Goal: Task Accomplishment & Management: Use online tool/utility

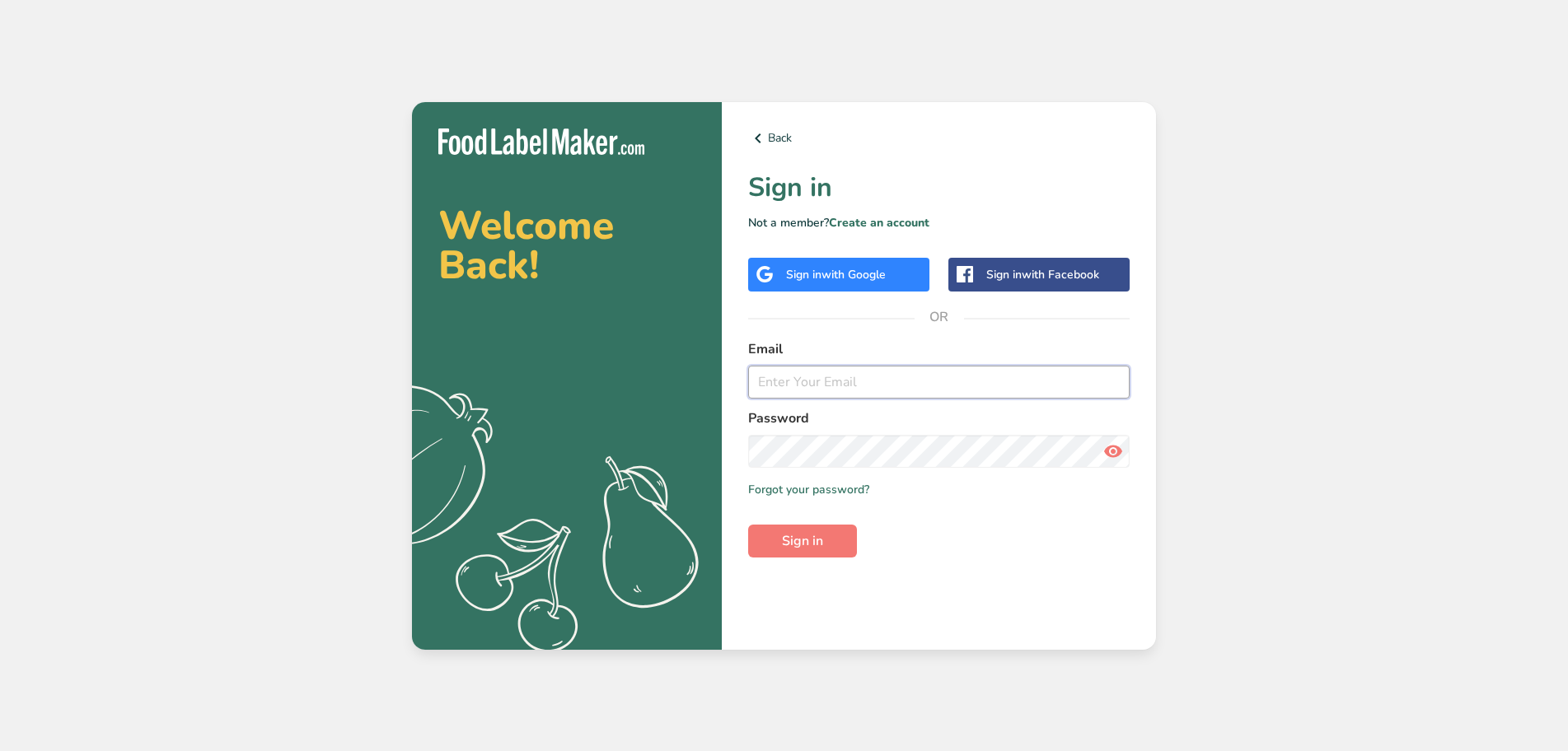
click at [877, 378] on input "email" at bounding box center [938, 382] width 381 height 33
click at [817, 280] on div "Sign in with Google" at bounding box center [836, 275] width 100 height 17
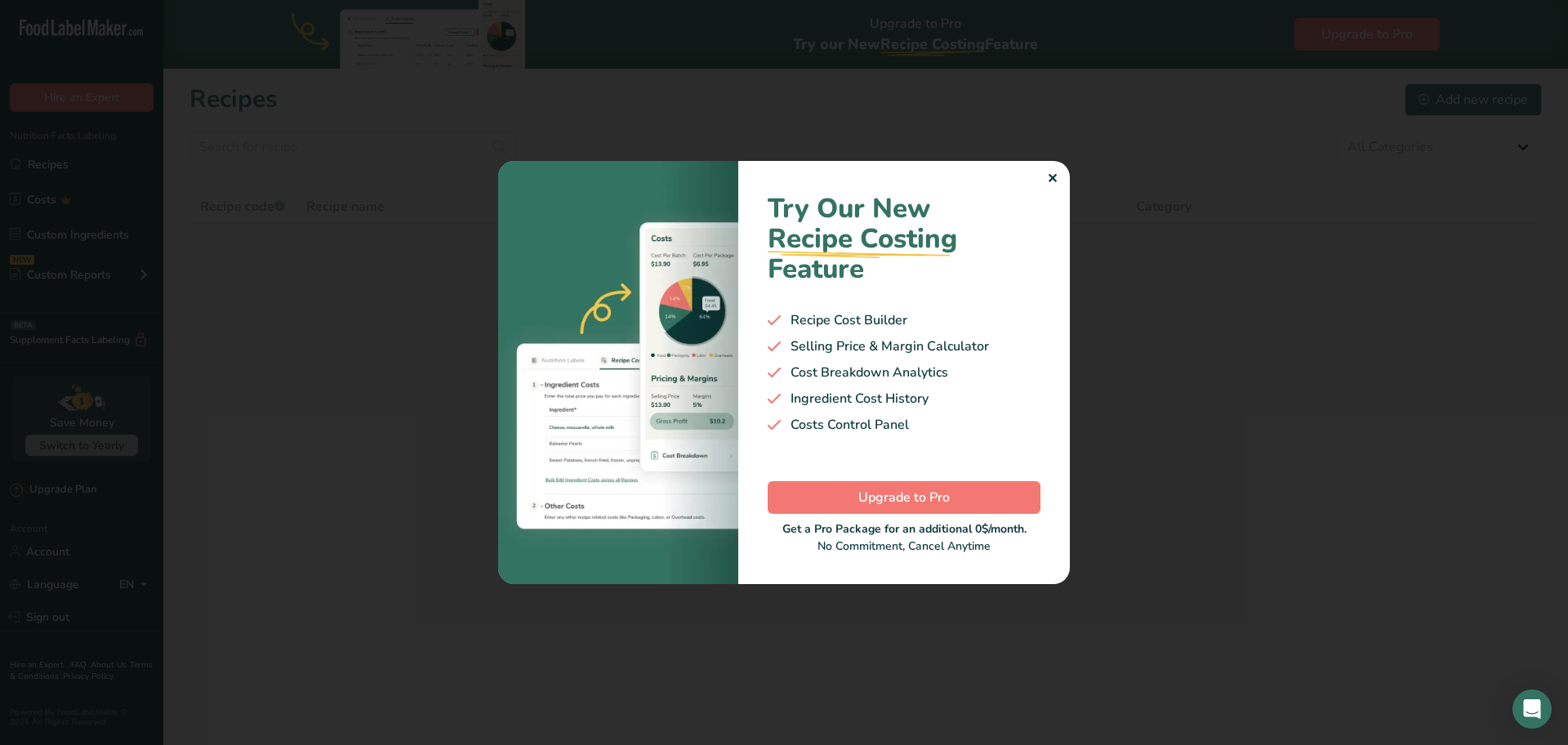
click at [1054, 178] on div ".a-20{fill:#fff;} Hire an Expert Nutrition Facts Labeling Recipes Costs Custom …" at bounding box center [784, 372] width 1568 height 745
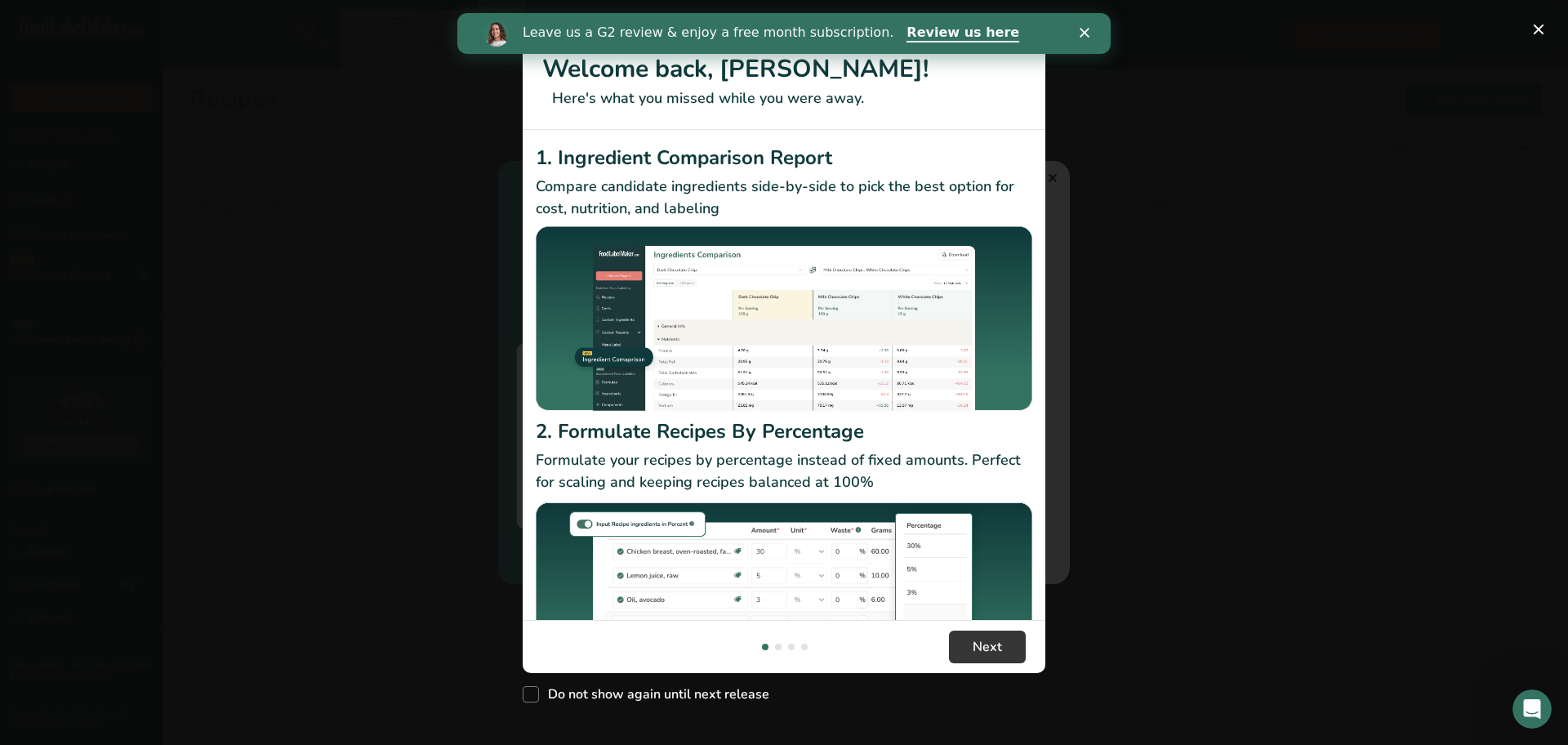
click at [1088, 38] on div "Leave us a G2 review & enjoy a free month subscription. Review us here" at bounding box center [784, 33] width 653 height 28
click at [1088, 32] on icon "Close" at bounding box center [1085, 33] width 10 height 10
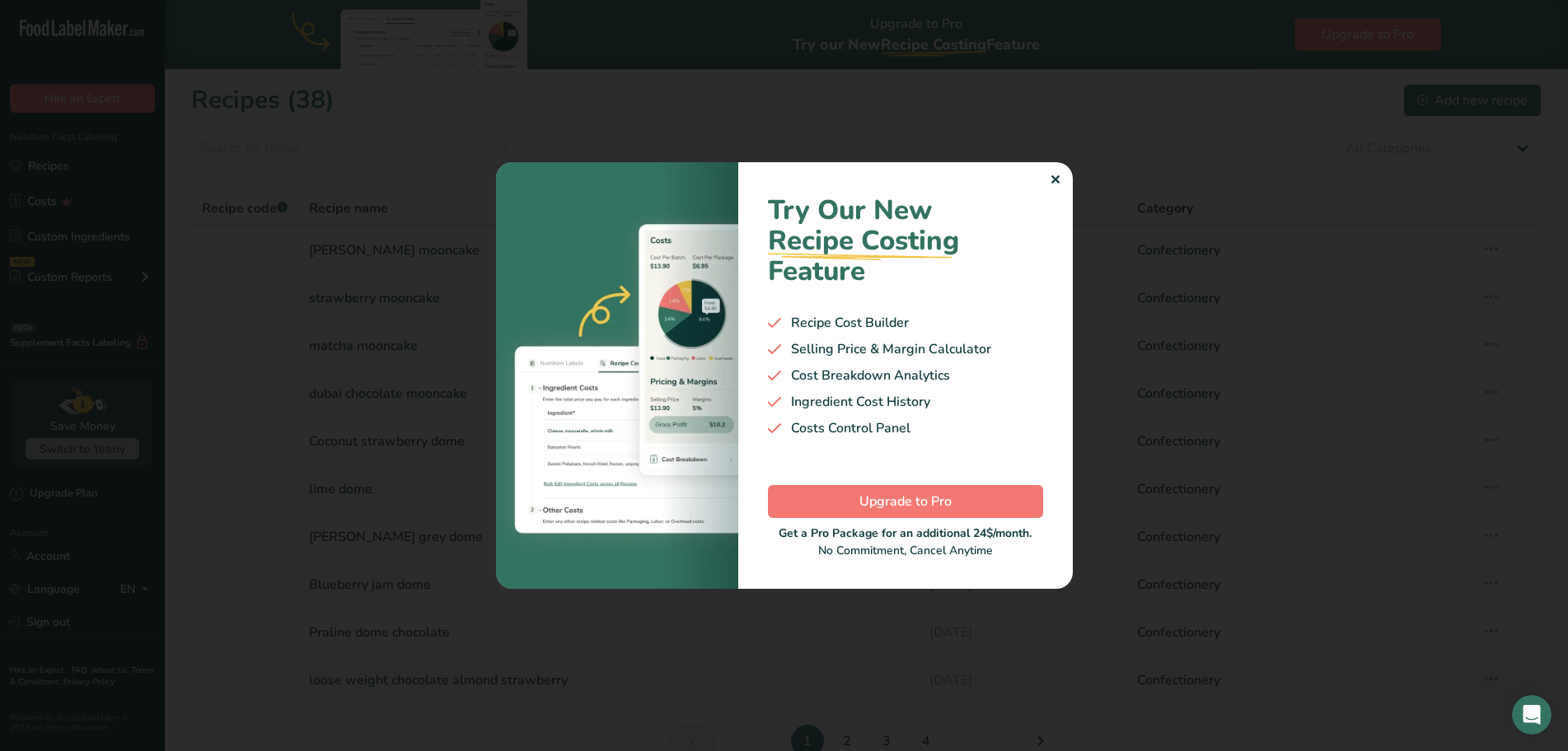
click at [1064, 176] on div "Try Our New Recipe Costing .a-29{fill:none;stroke-linecap:round;stroke-width:3p…" at bounding box center [906, 375] width 335 height 427
click at [1055, 181] on div "✕" at bounding box center [1055, 180] width 11 height 19
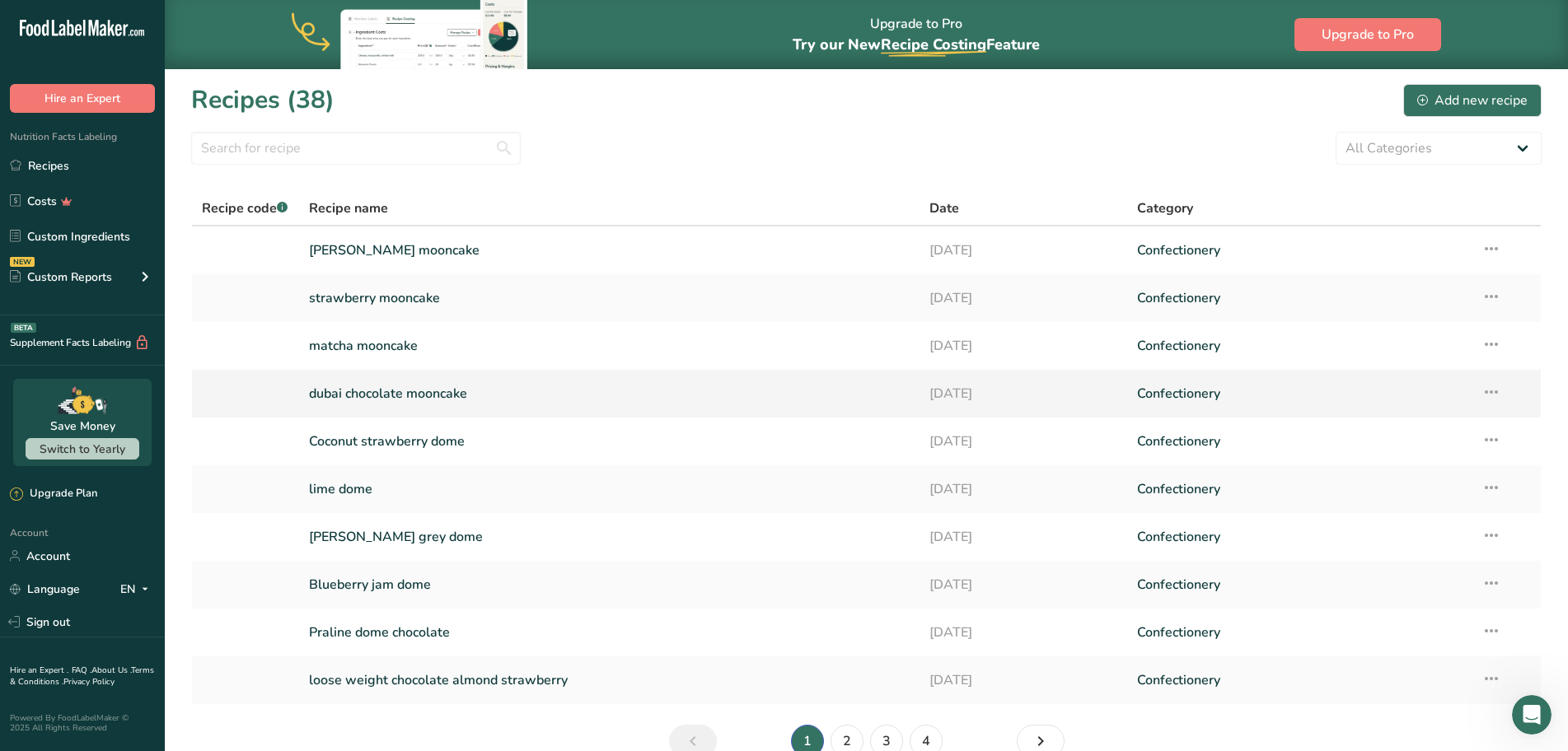
click at [391, 395] on link "dubai chocolate mooncake" at bounding box center [610, 394] width 602 height 35
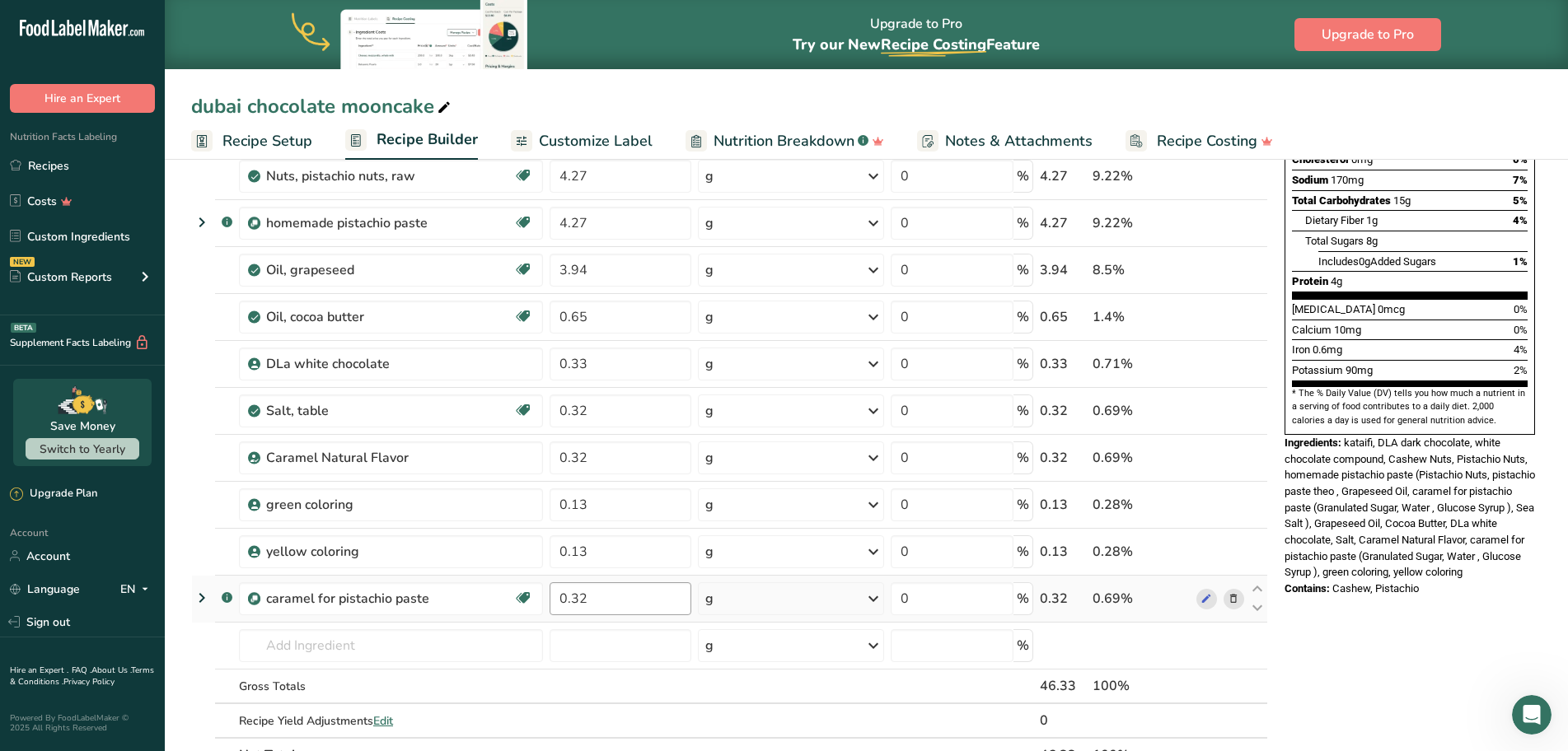
scroll to position [411, 0]
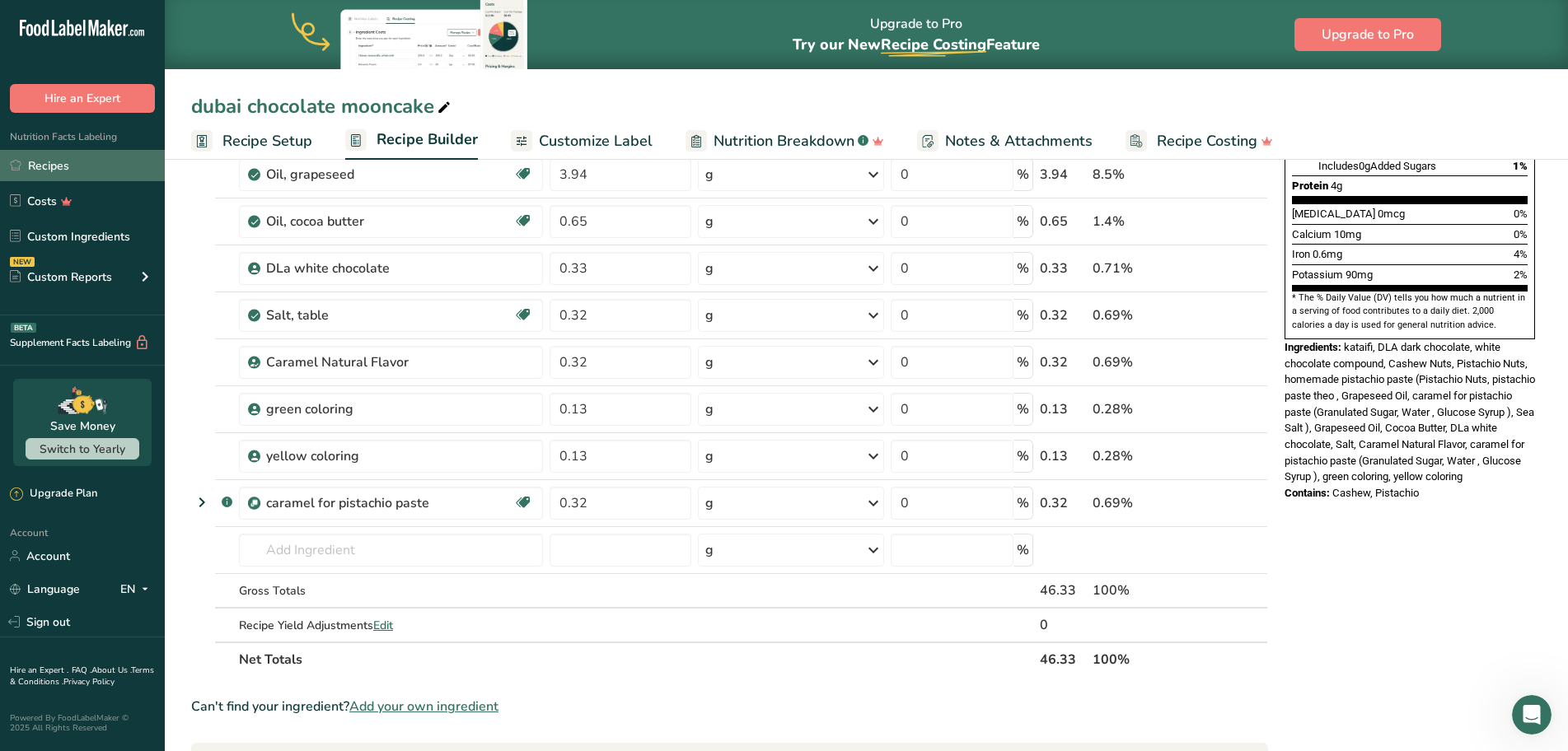
click at [76, 162] on link "Recipes" at bounding box center [82, 165] width 165 height 31
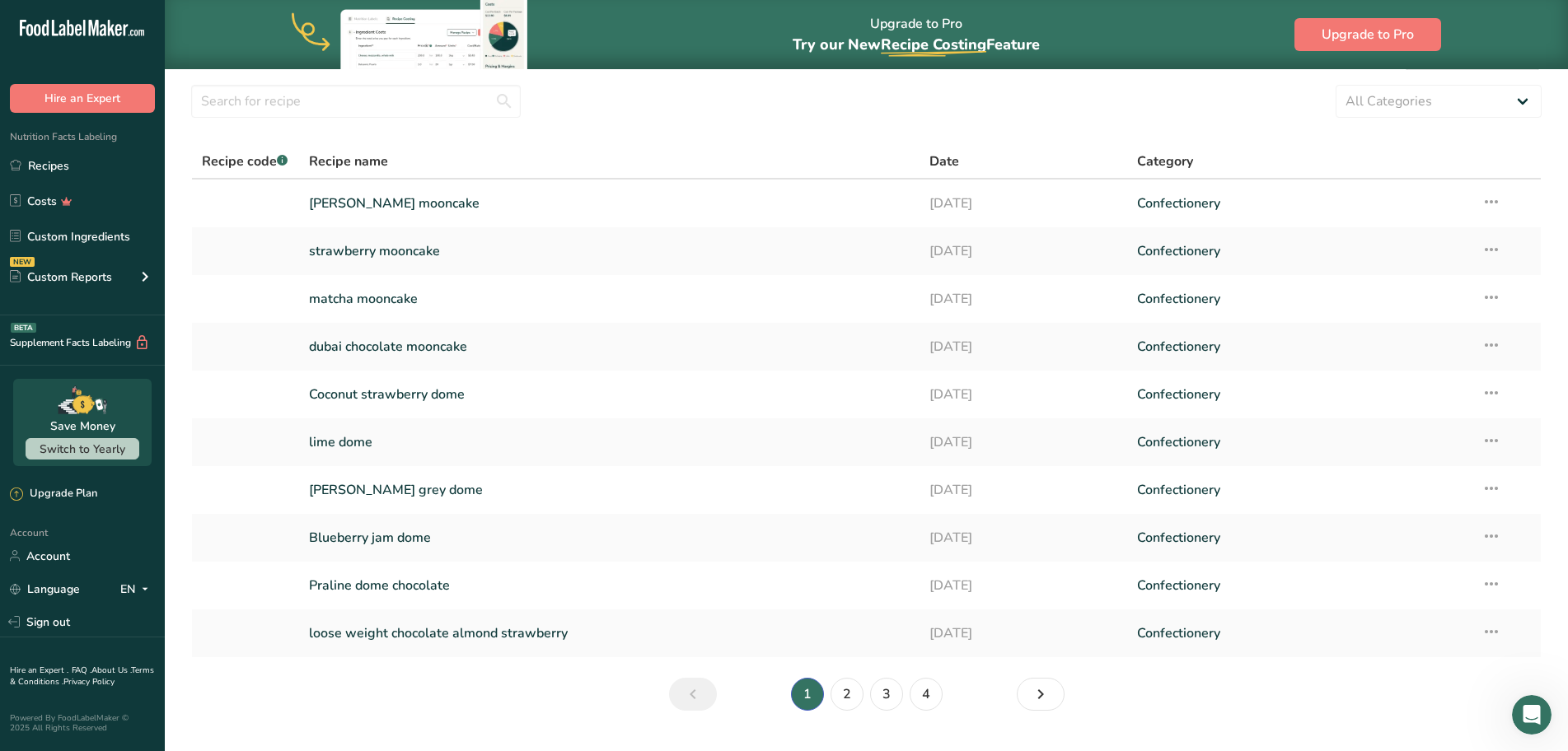
scroll to position [85, 0]
